Goal: Task Accomplishment & Management: Manage account settings

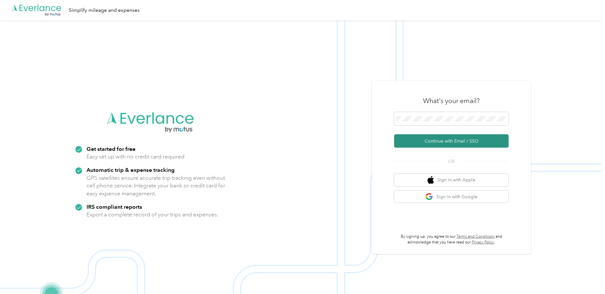
click at [440, 143] on button "Continue with Email / SSO" at bounding box center [451, 140] width 115 height 13
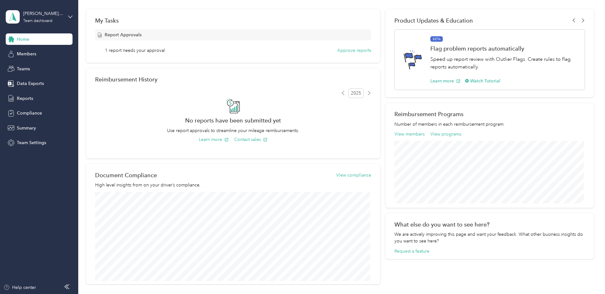
scroll to position [127, 0]
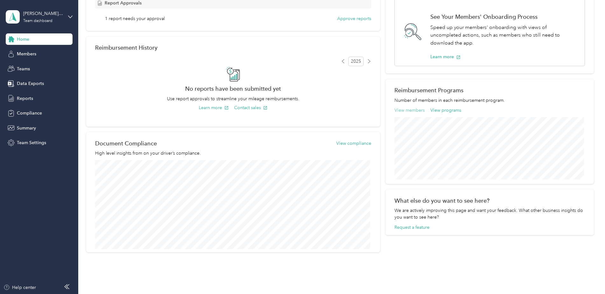
click at [403, 110] on button "View members" at bounding box center [409, 110] width 30 height 7
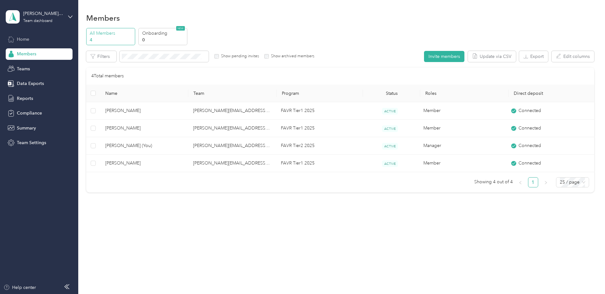
click at [19, 38] on span "Home" at bounding box center [23, 39] width 12 height 7
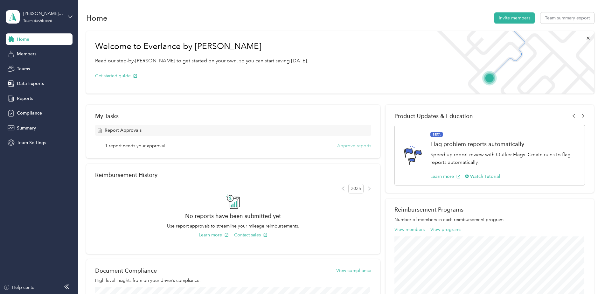
click at [348, 146] on button "Approve reports" at bounding box center [354, 146] width 34 height 7
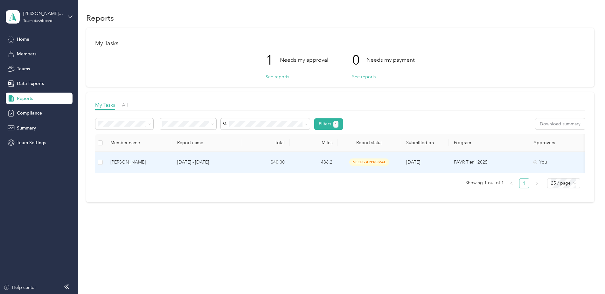
click at [192, 161] on p "Sep 1 - 30, 2025" at bounding box center [207, 162] width 60 height 7
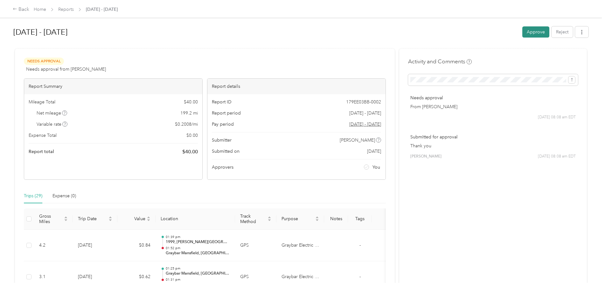
click at [527, 31] on button "Approve" at bounding box center [535, 31] width 27 height 11
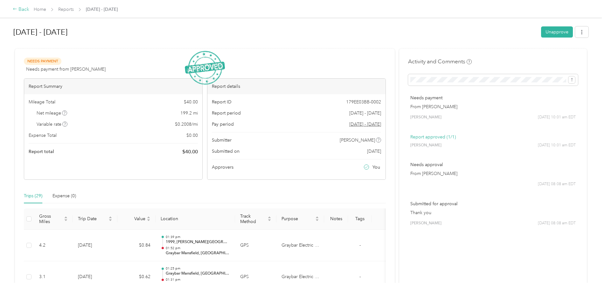
click at [23, 10] on div "Back" at bounding box center [21, 10] width 17 height 8
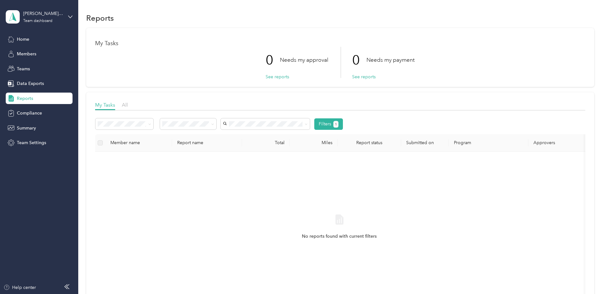
click at [179, 146] on div "Needs my approval" at bounding box center [184, 145] width 41 height 7
